Goal: Obtain resource: Obtain resource

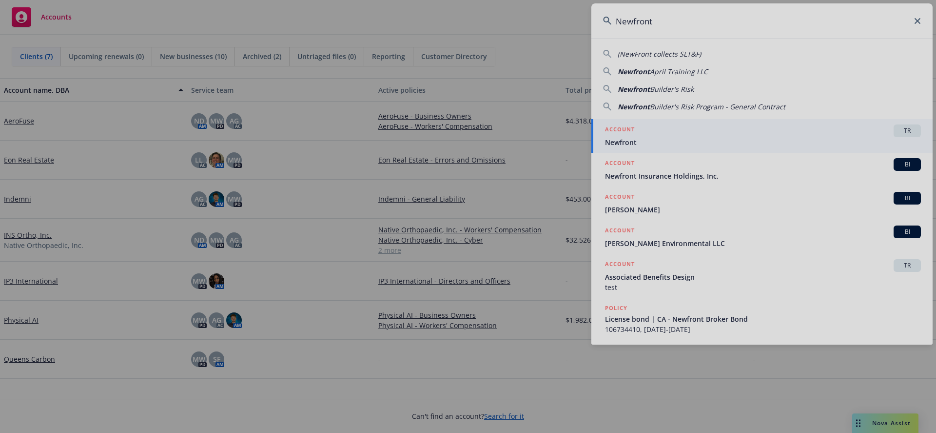
type input "Newfront"
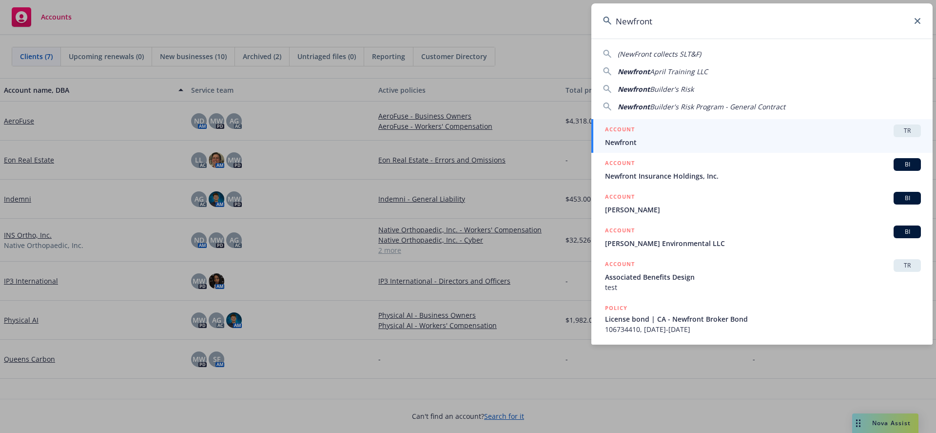
click at [629, 141] on span "Newfront" at bounding box center [763, 142] width 316 height 10
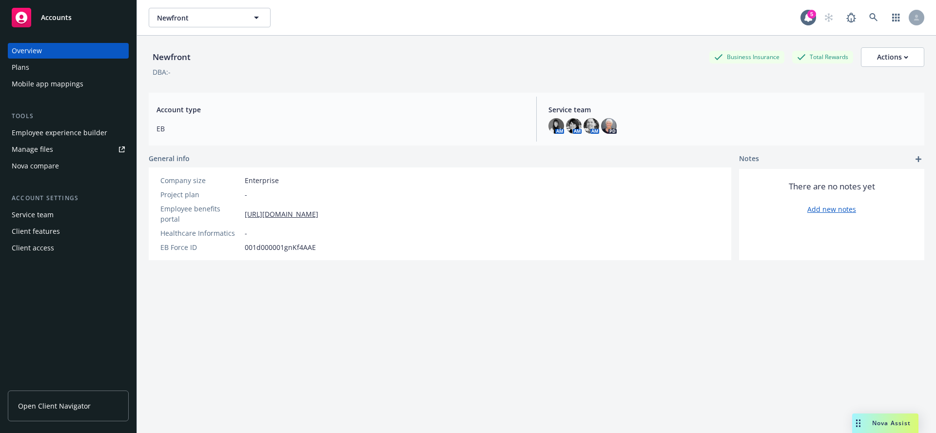
click at [28, 65] on div "Plans" at bounding box center [21, 68] width 18 height 16
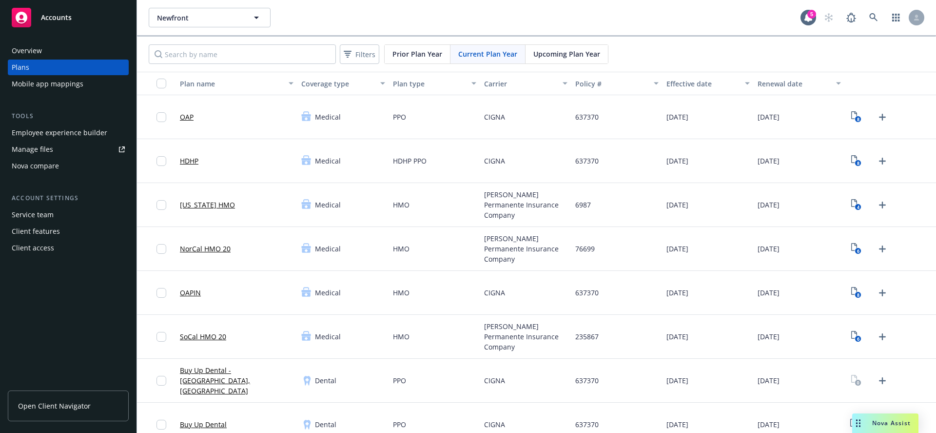
click at [62, 146] on link "Manage files" at bounding box center [68, 149] width 121 height 16
click at [48, 167] on div "Nova compare" at bounding box center [35, 166] width 47 height 16
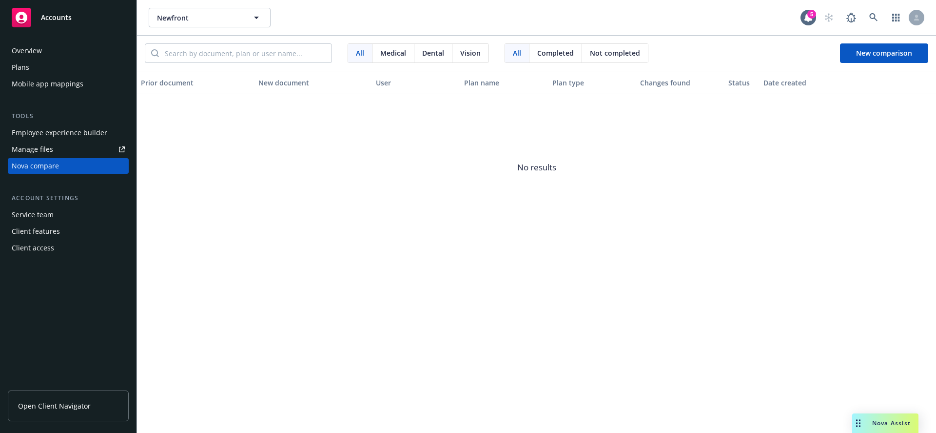
click at [42, 215] on div "Service team" at bounding box center [33, 215] width 42 height 16
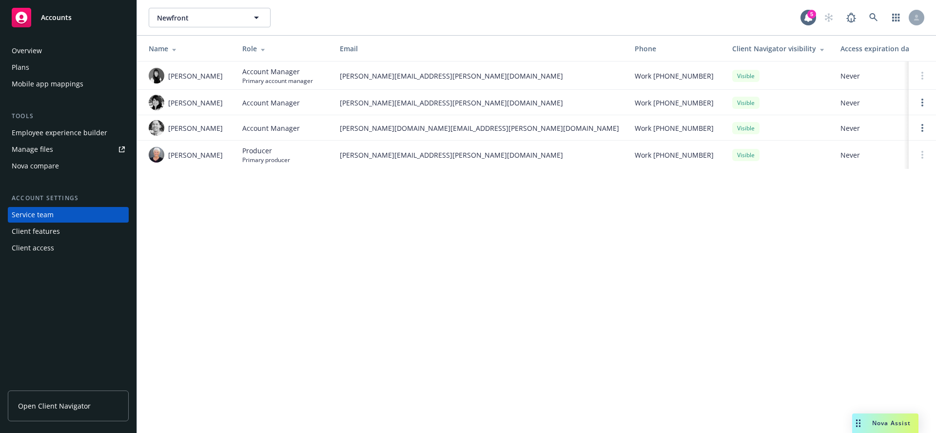
click at [41, 230] on div "Client features" at bounding box center [36, 231] width 48 height 16
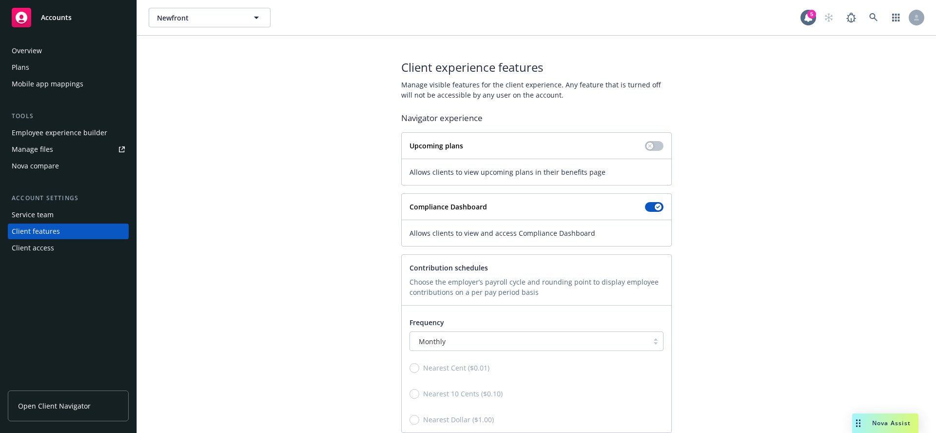
click at [37, 248] on div "Client access" at bounding box center [33, 248] width 42 height 16
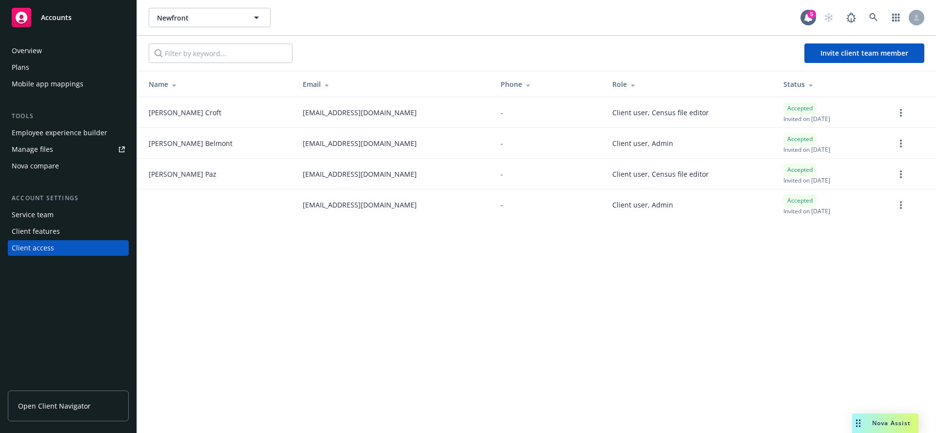
click at [41, 62] on div "Plans" at bounding box center [68, 68] width 113 height 16
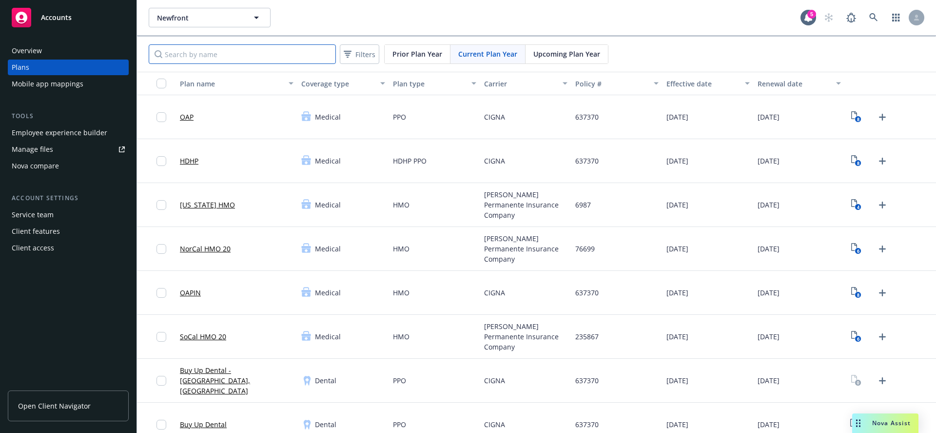
click at [220, 57] on input "Search by name" at bounding box center [242, 54] width 187 height 20
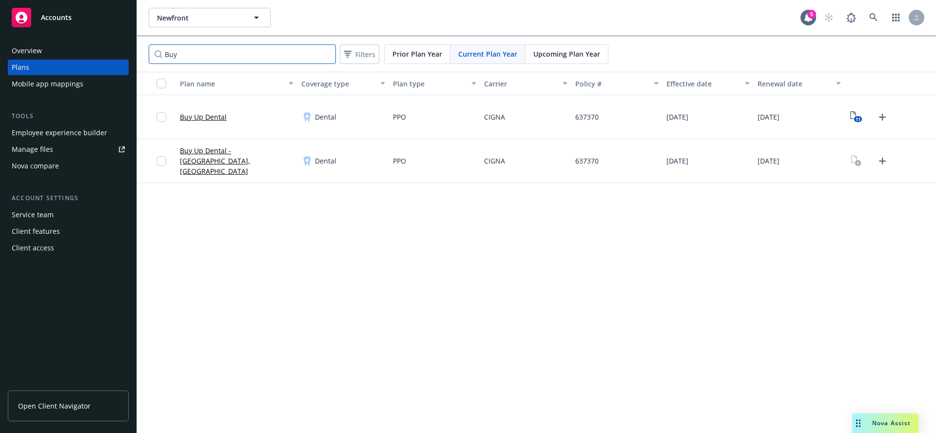
type input "Buy"
click at [234, 118] on div "Buy Up Dental" at bounding box center [236, 117] width 121 height 44
click at [222, 119] on link "Buy Up Dental" at bounding box center [203, 117] width 47 height 10
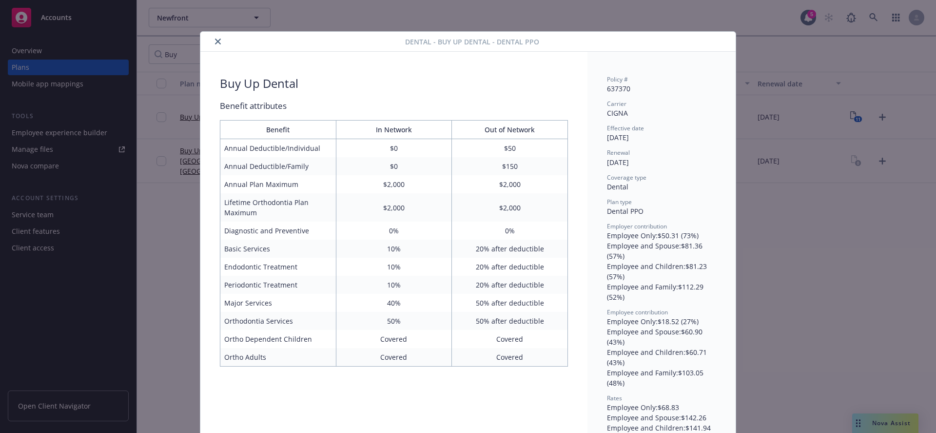
click at [215, 43] on icon "close" at bounding box center [218, 42] width 6 height 6
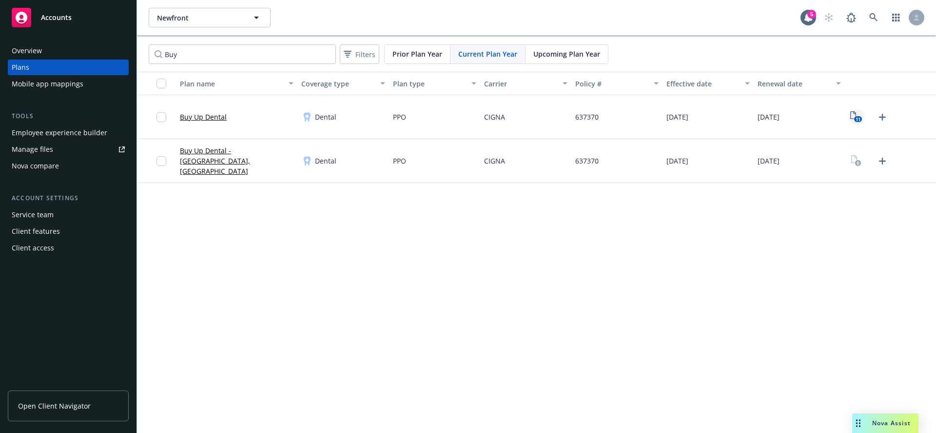
click at [857, 119] on text "11" at bounding box center [858, 119] width 5 height 6
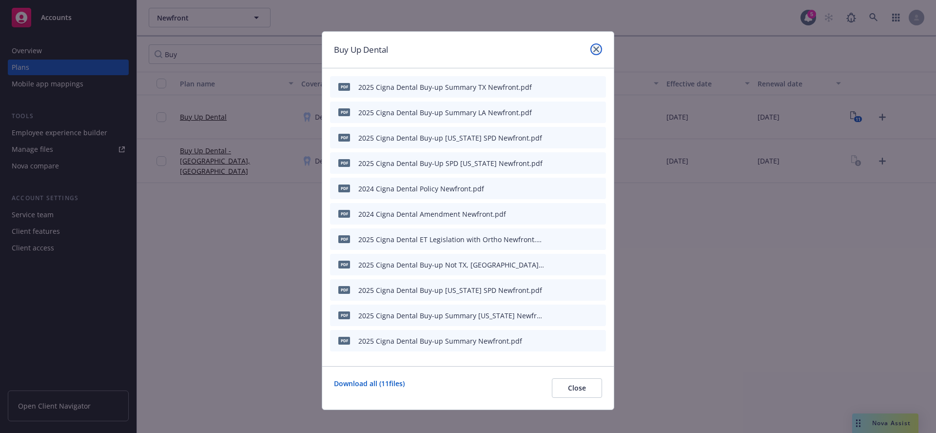
click at [591, 48] on link "close" at bounding box center [597, 49] width 12 height 12
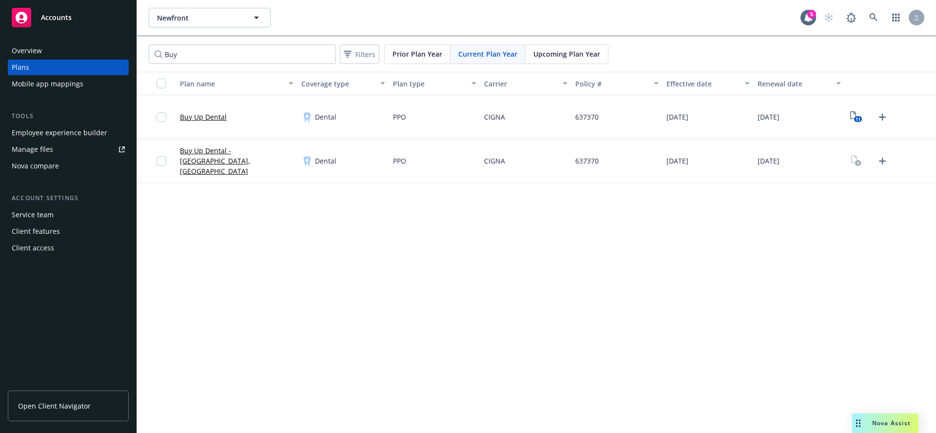
click at [198, 117] on link "Buy Up Dental" at bounding box center [203, 117] width 47 height 10
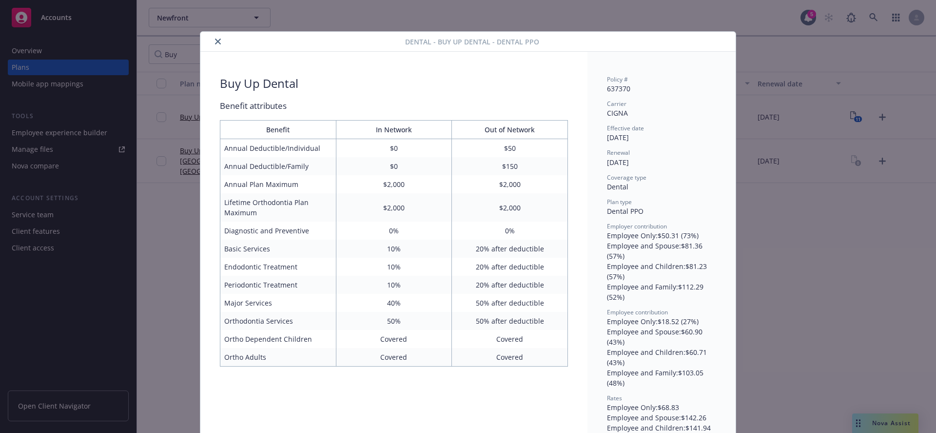
click at [215, 43] on icon "close" at bounding box center [218, 42] width 6 height 6
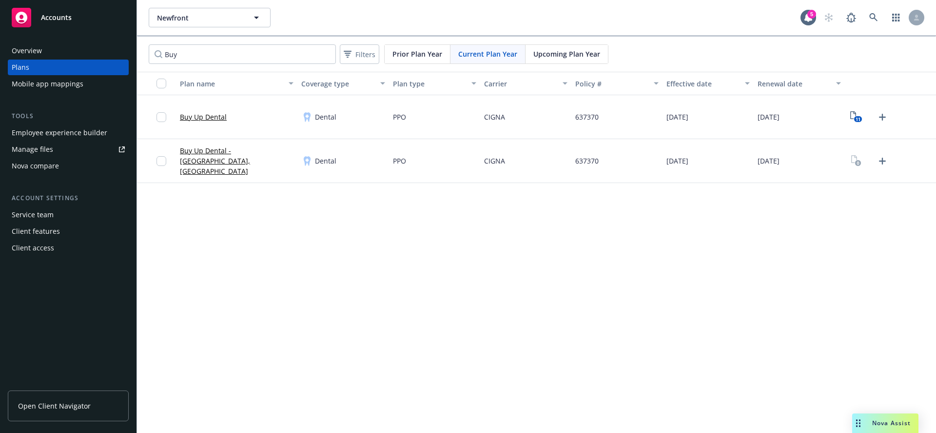
click at [49, 147] on div "Manage files" at bounding box center [32, 149] width 41 height 16
click at [232, 52] on input "Buy" at bounding box center [242, 54] width 187 height 20
click at [426, 54] on span "Prior Plan Year" at bounding box center [418, 54] width 50 height 10
click at [476, 55] on span "Current Plan Year" at bounding box center [487, 54] width 59 height 10
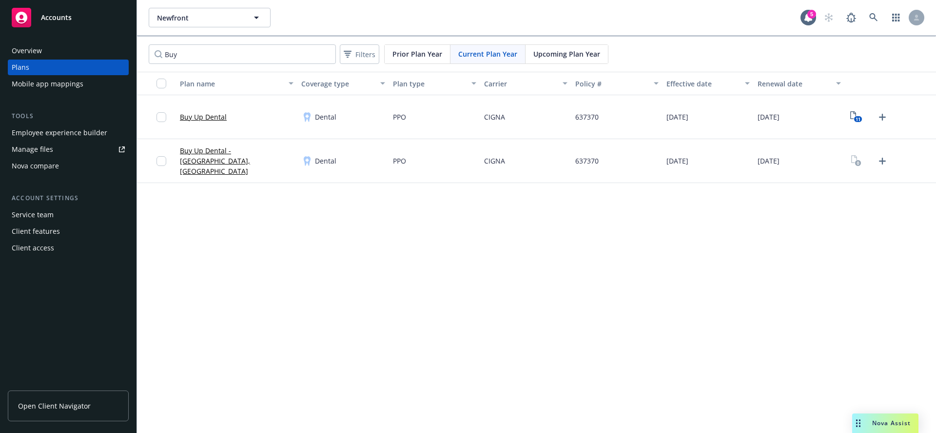
click at [564, 54] on span "Upcoming Plan Year" at bounding box center [567, 54] width 67 height 10
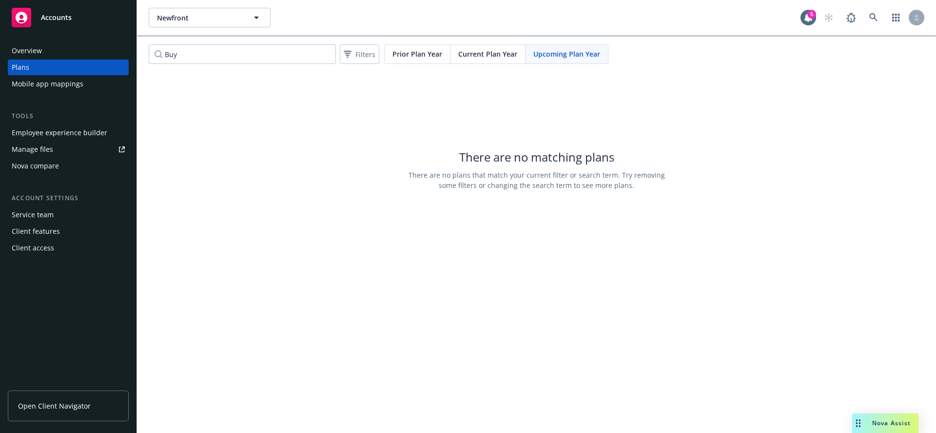
click at [486, 51] on span "Current Plan Year" at bounding box center [487, 54] width 59 height 10
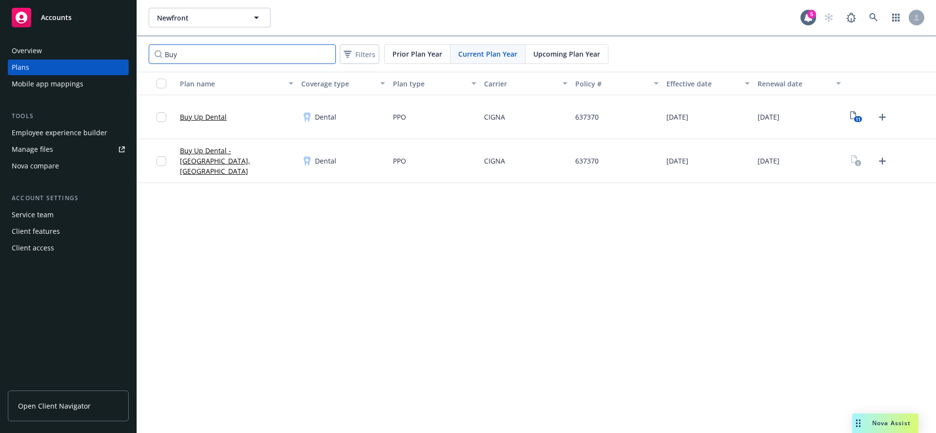
click at [215, 60] on input "Buy" at bounding box center [242, 54] width 187 height 20
click at [201, 118] on link "Buy Up Dental" at bounding box center [203, 117] width 47 height 10
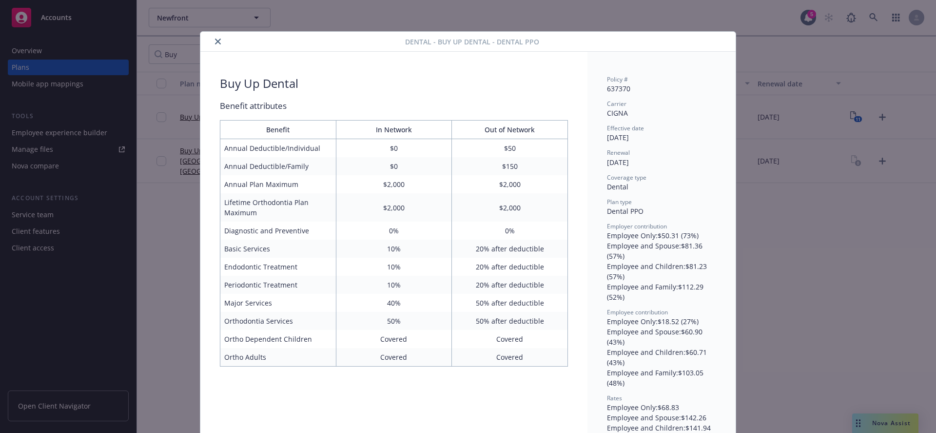
scroll to position [29, 0]
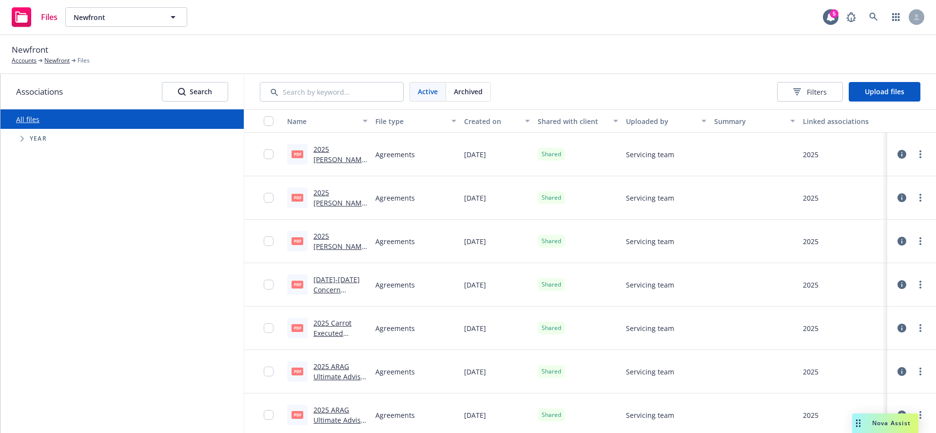
click at [26, 138] on span "Tree Example" at bounding box center [22, 139] width 16 height 16
click at [46, 273] on input "Tree Example" at bounding box center [47, 272] width 10 height 10
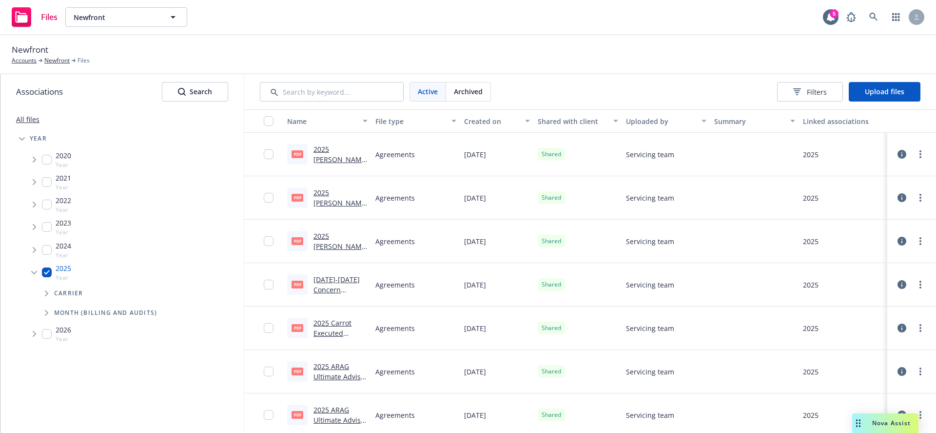
click at [46, 293] on icon "Tree Example" at bounding box center [47, 293] width 4 height 6
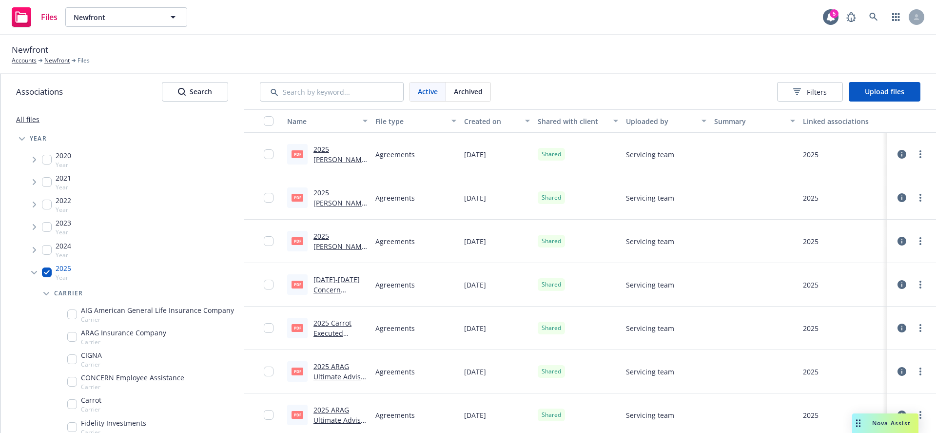
click at [46, 293] on icon "Tree Example" at bounding box center [46, 294] width 6 height 4
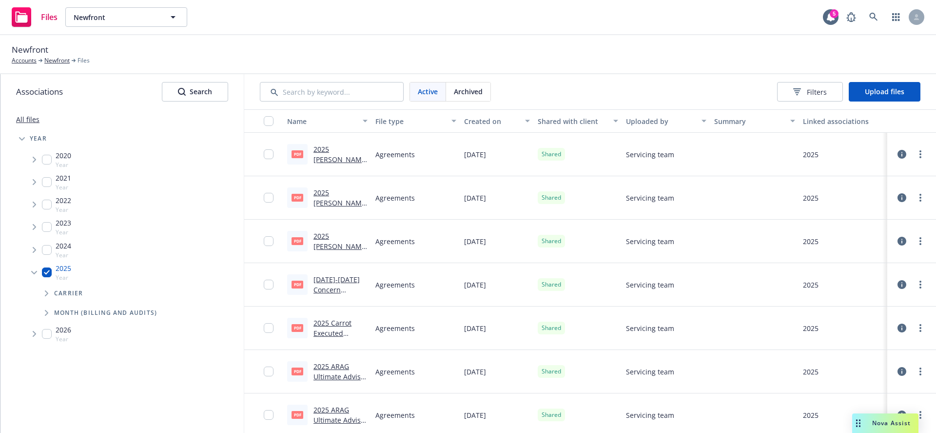
click at [49, 312] on span "Tree Example" at bounding box center [47, 313] width 16 height 16
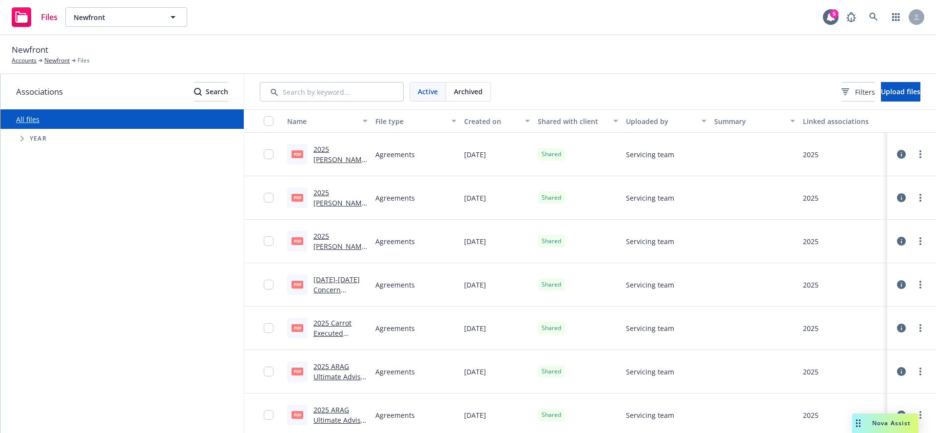
click at [73, 203] on div "All files Accessibility guide for tree Tree Example. Navigate the tree with the…" at bounding box center [121, 270] width 243 height 323
click at [20, 138] on icon "Tree Example" at bounding box center [22, 139] width 4 height 6
click at [33, 158] on icon "Tree Example" at bounding box center [35, 160] width 4 height 6
click at [33, 158] on icon "Tree Example" at bounding box center [34, 160] width 6 height 4
click at [34, 299] on span "Tree Example" at bounding box center [34, 295] width 16 height 16
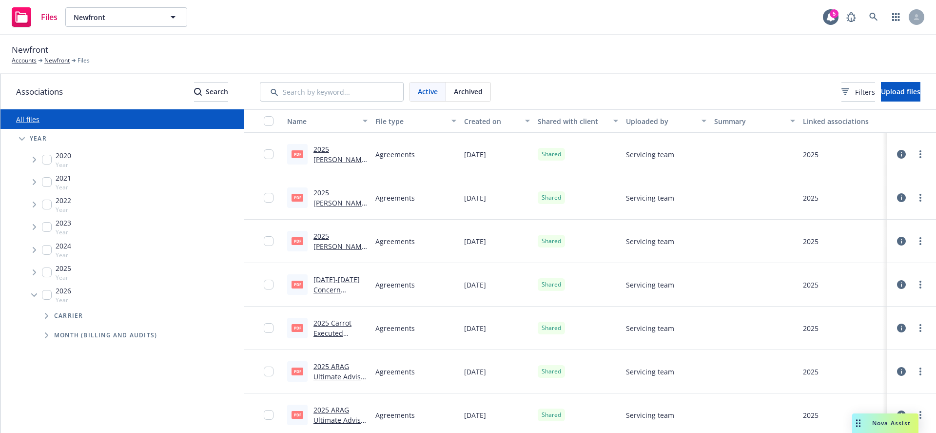
click at [34, 299] on span "Tree Example" at bounding box center [34, 295] width 16 height 16
click at [52, 119] on div "All files" at bounding box center [121, 119] width 243 height 20
click at [25, 139] on span "Tree Example" at bounding box center [22, 139] width 16 height 16
